Goal: Navigation & Orientation: Find specific page/section

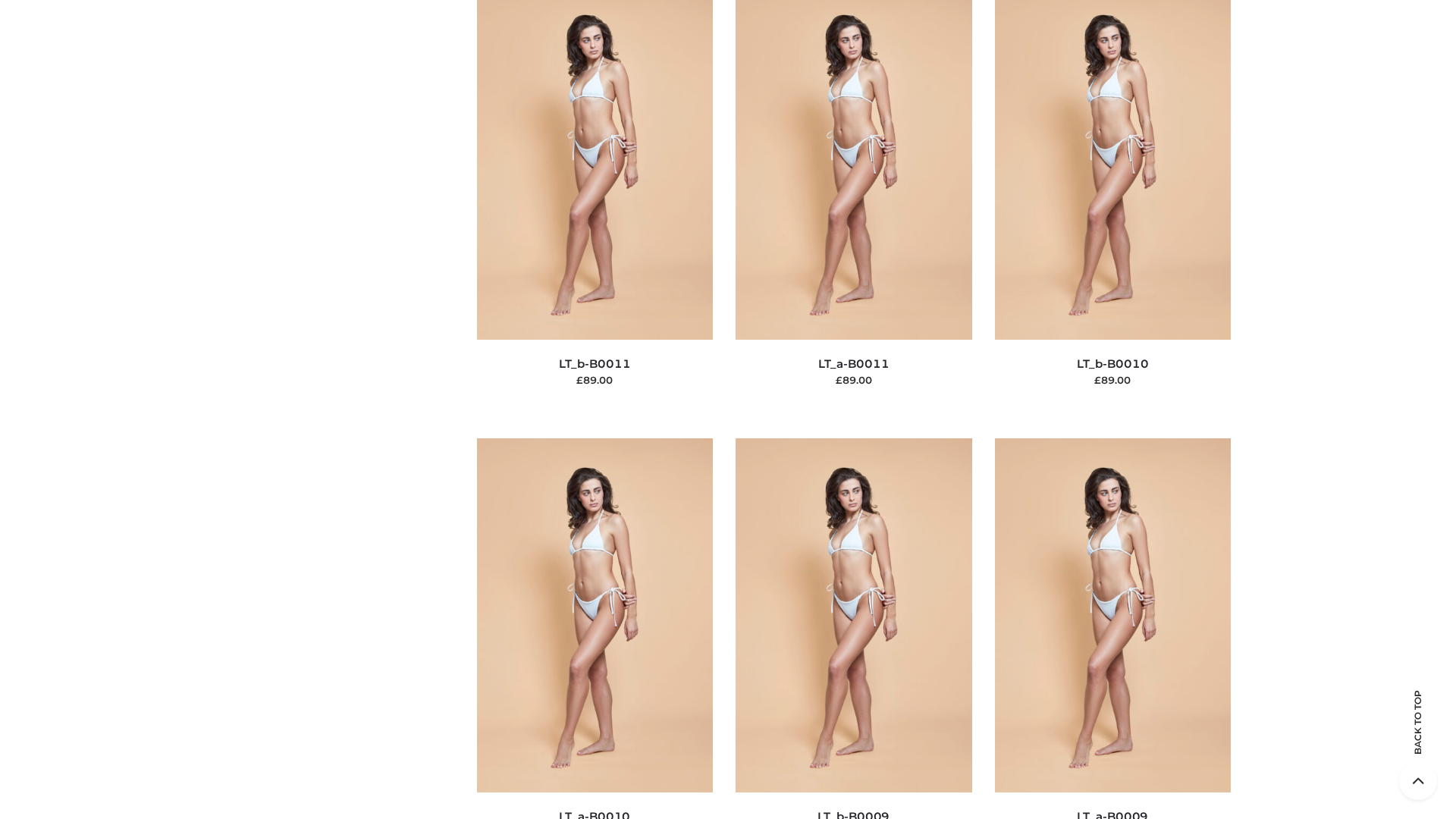
scroll to position [6813, 0]
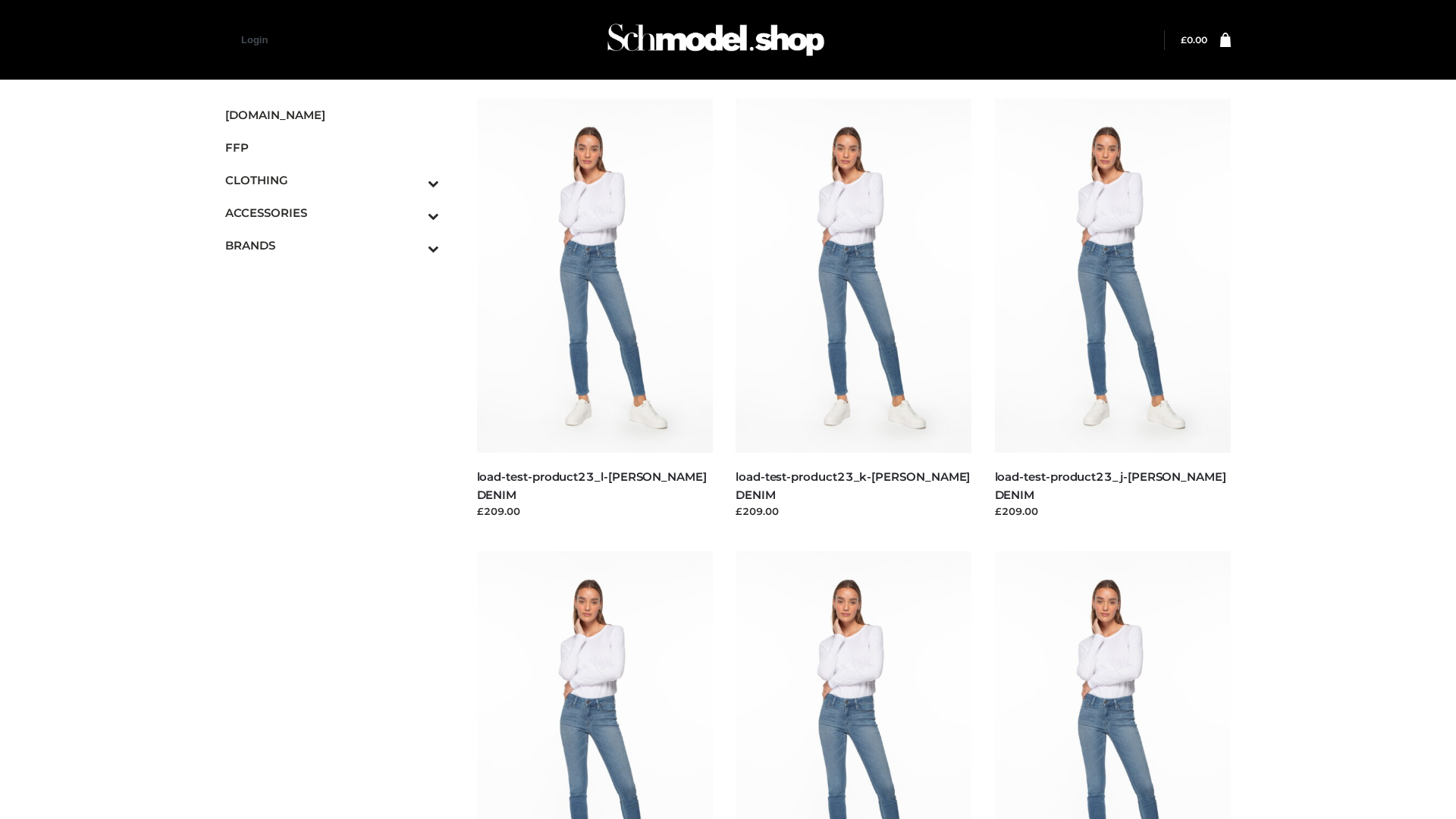
scroll to position [1330, 0]
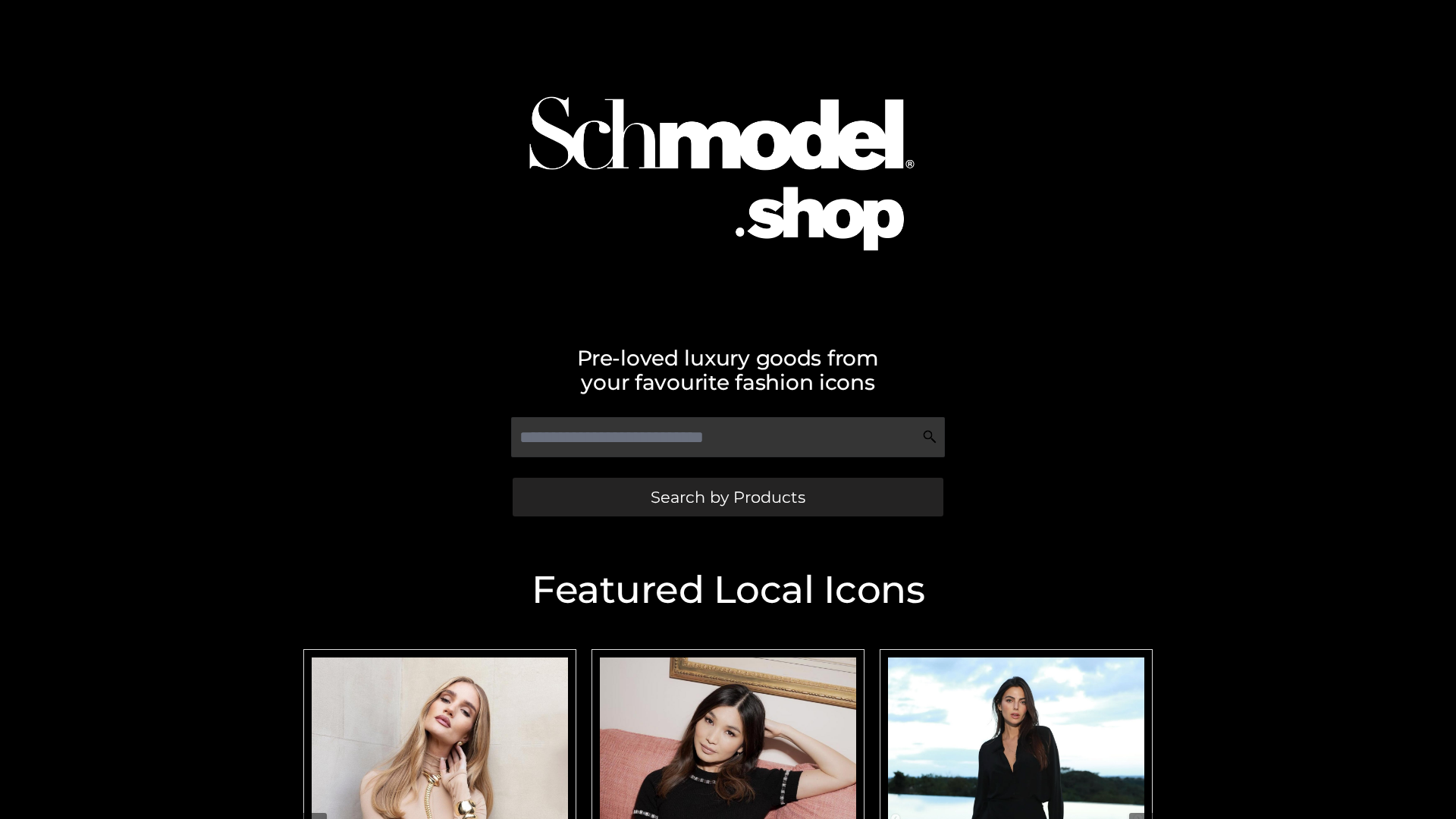
click at [728, 497] on span "Search by Products" at bounding box center [728, 498] width 155 height 16
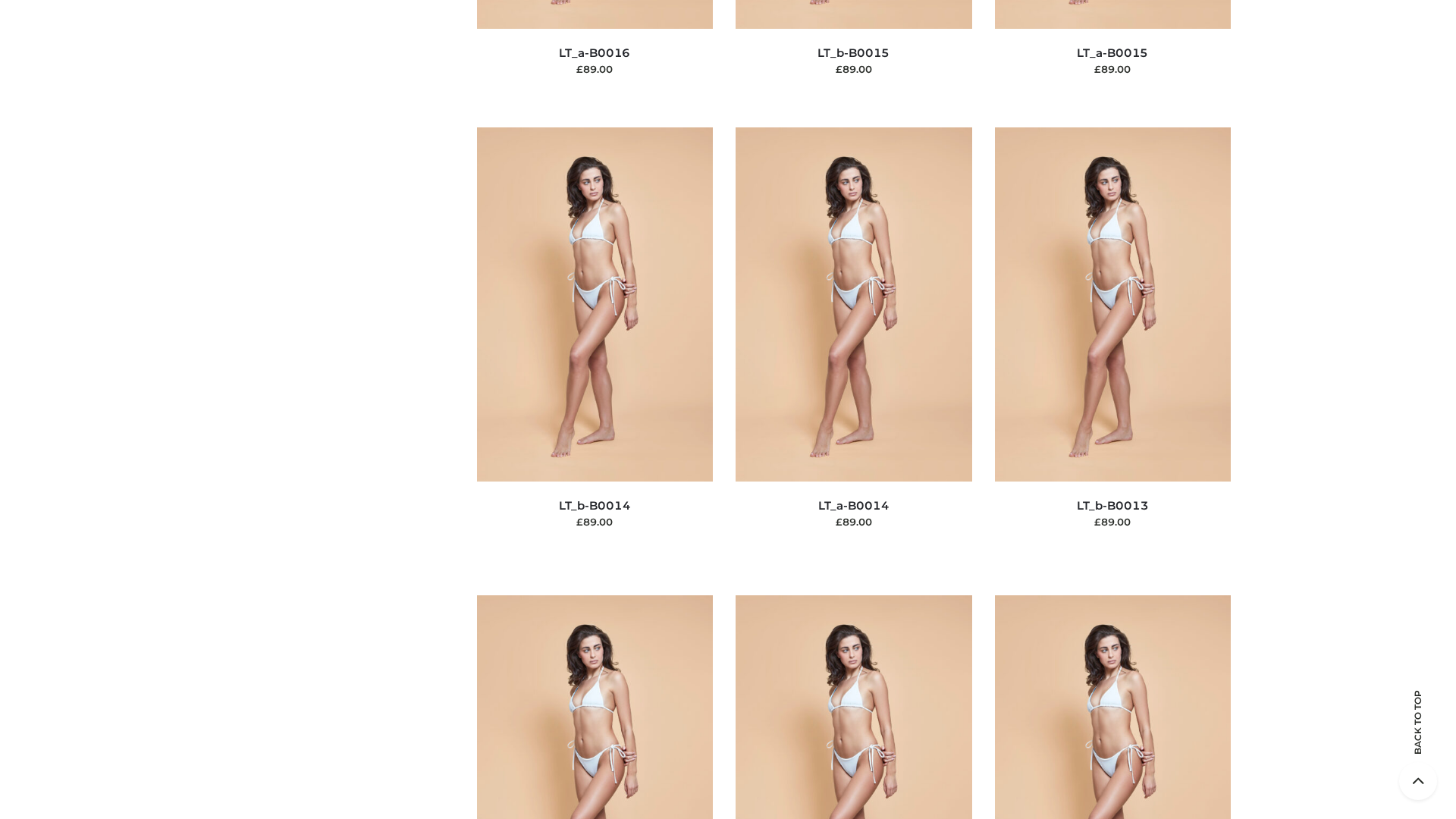
scroll to position [5395, 0]
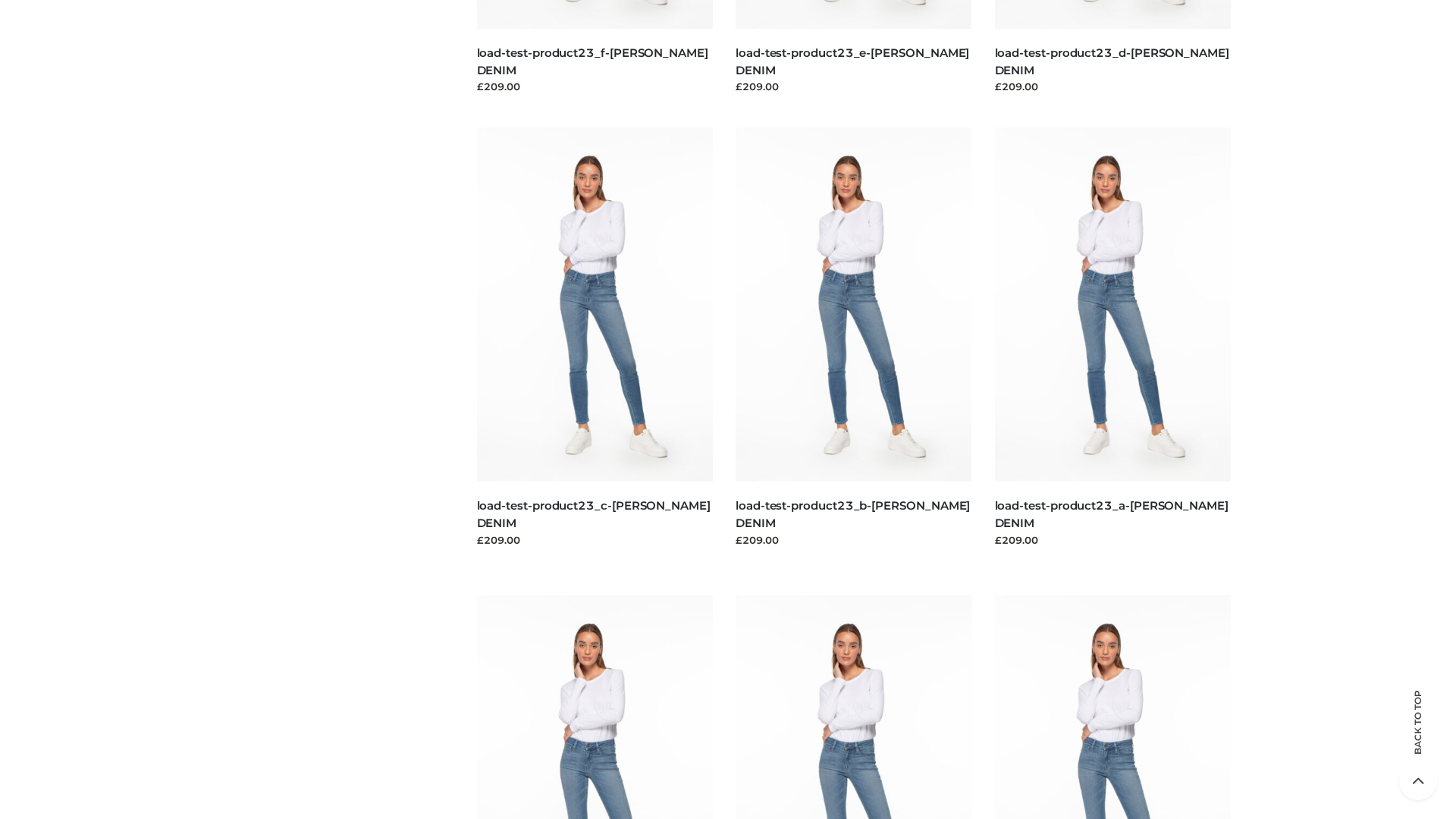
scroll to position [1330, 0]
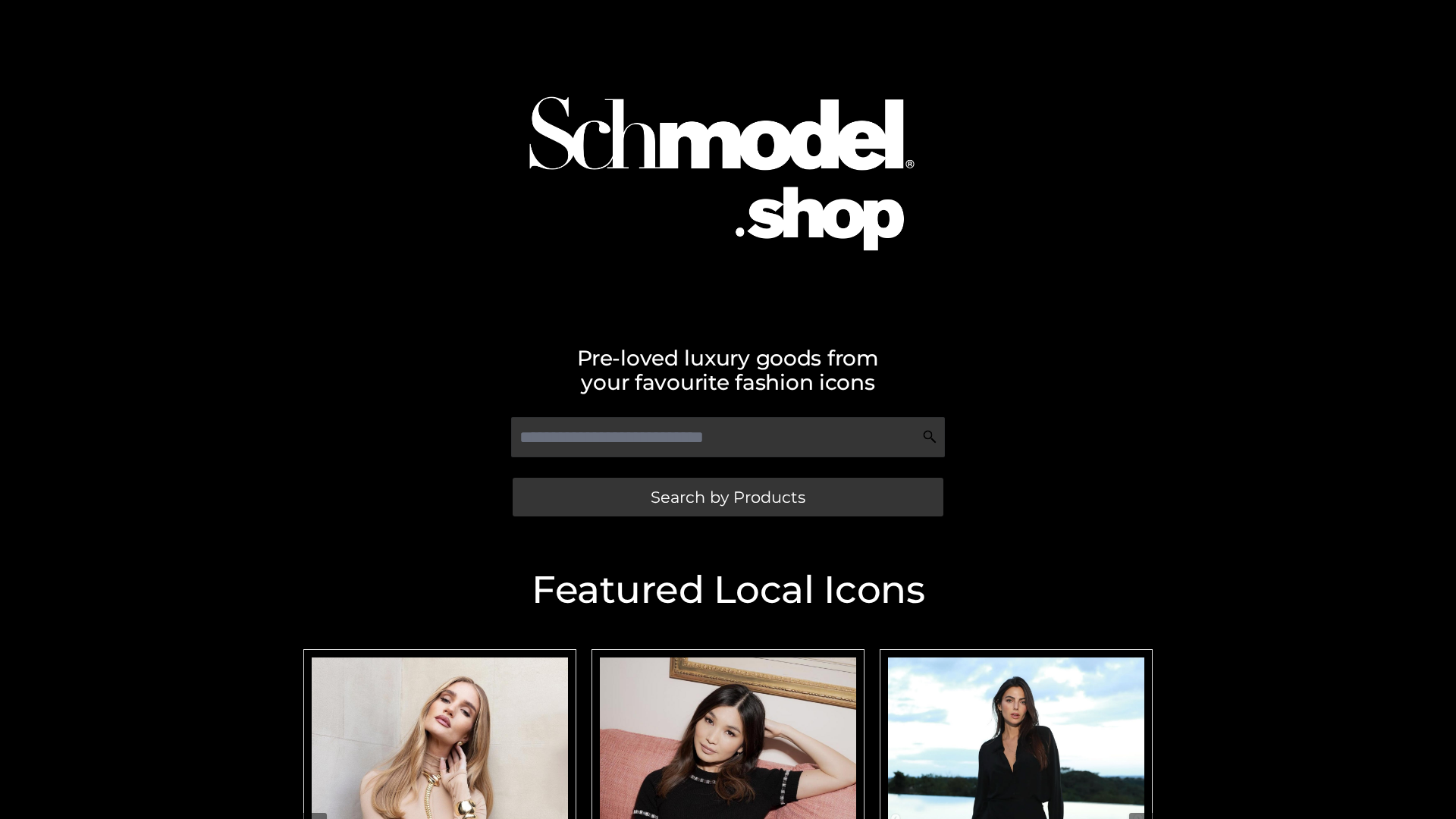
click at [728, 497] on span "Search by Products" at bounding box center [728, 498] width 155 height 16
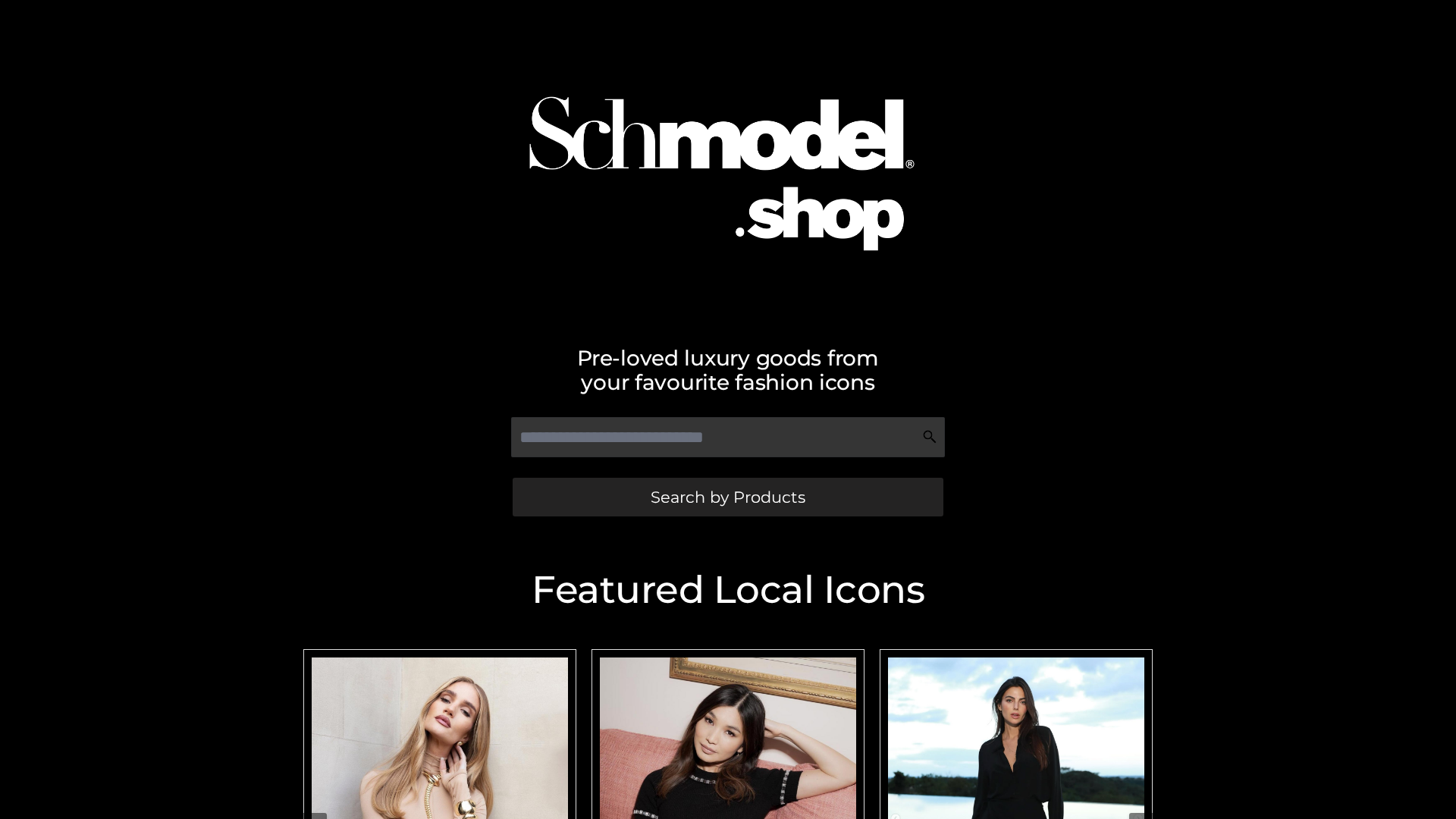
click at [728, 497] on span "Search by Products" at bounding box center [728, 498] width 155 height 16
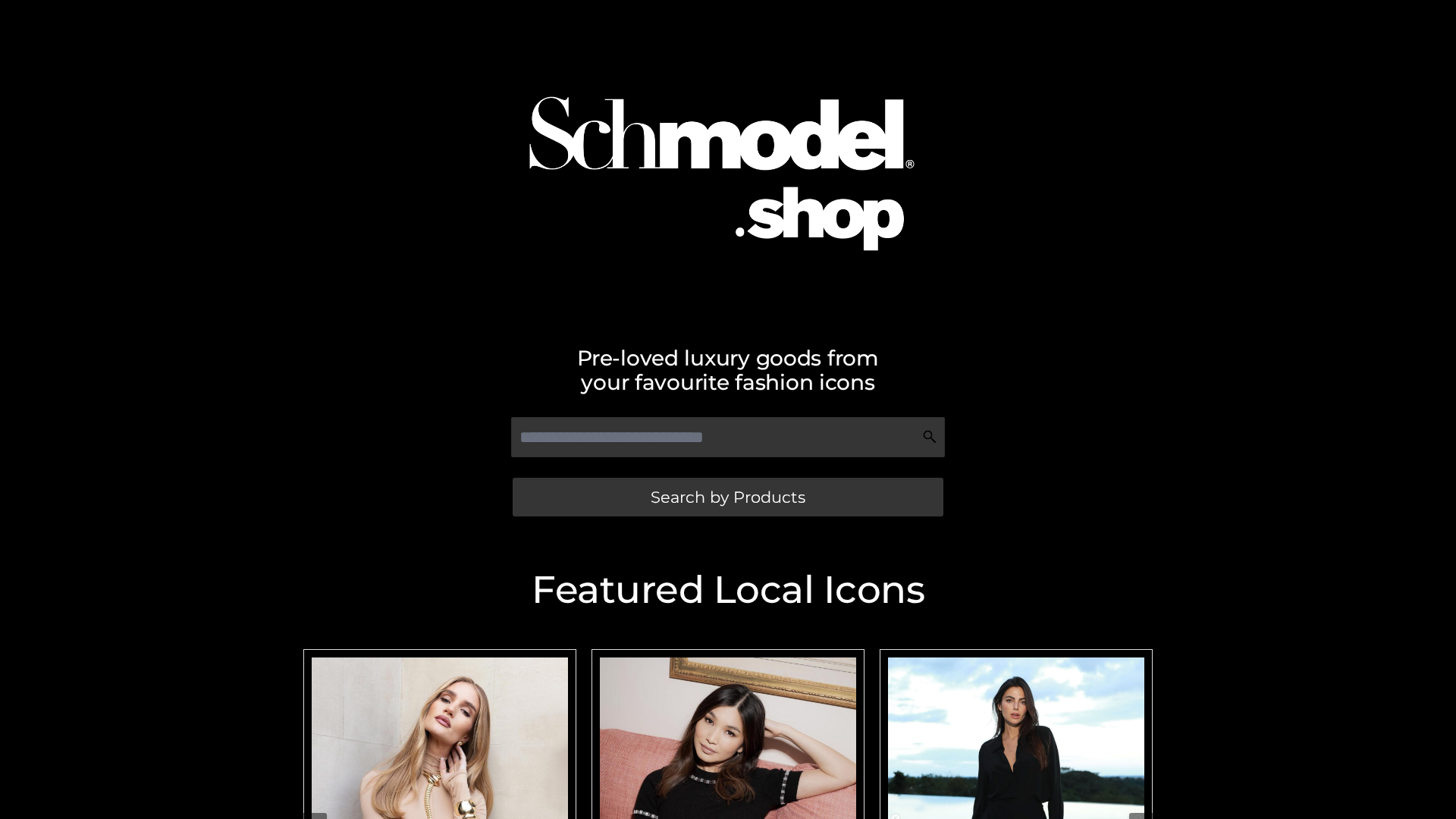
click at [728, 497] on span "Search by Products" at bounding box center [728, 498] width 155 height 16
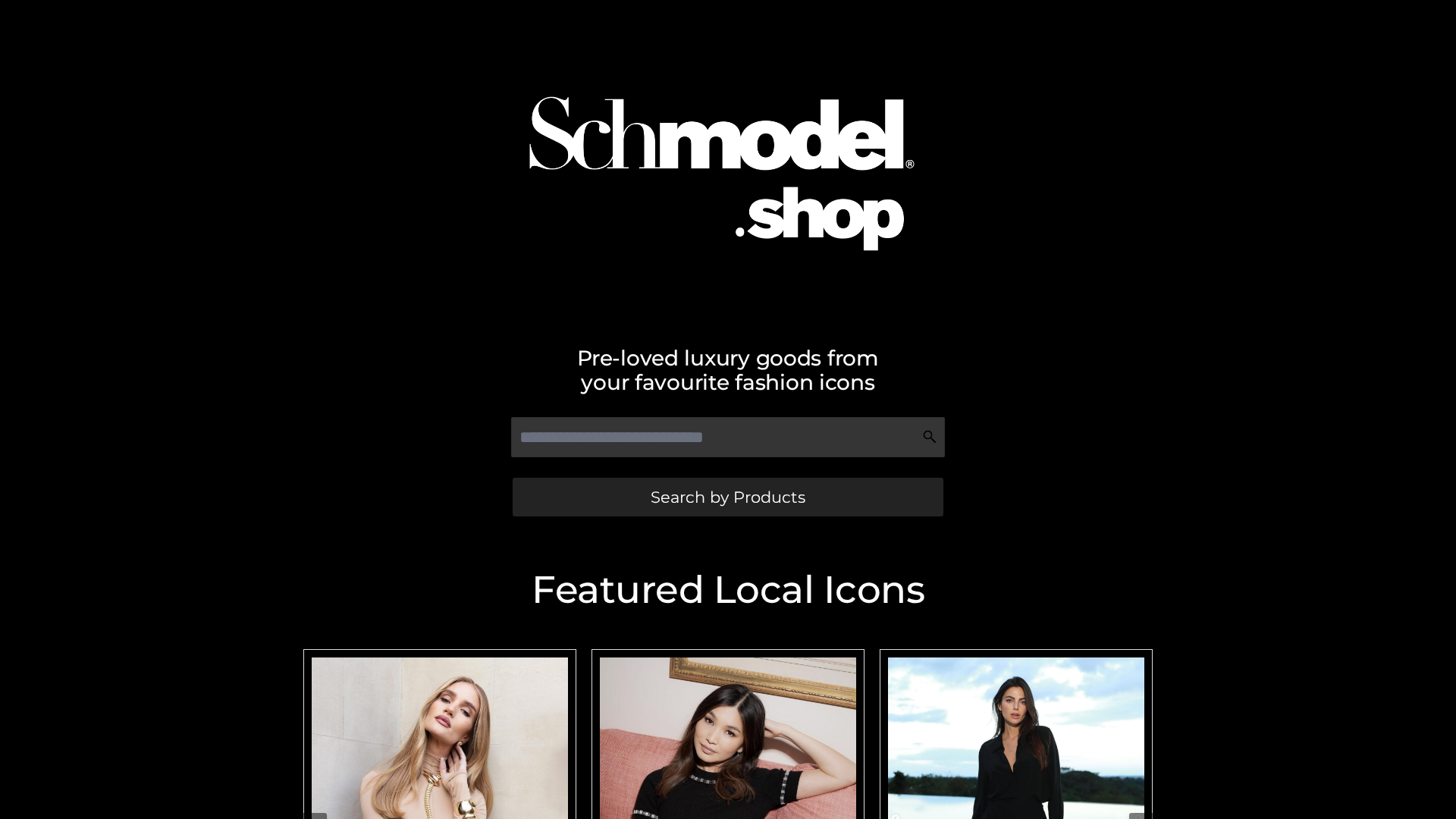
click at [728, 497] on span "Search by Products" at bounding box center [728, 498] width 155 height 16
